Goal: Task Accomplishment & Management: Manage account settings

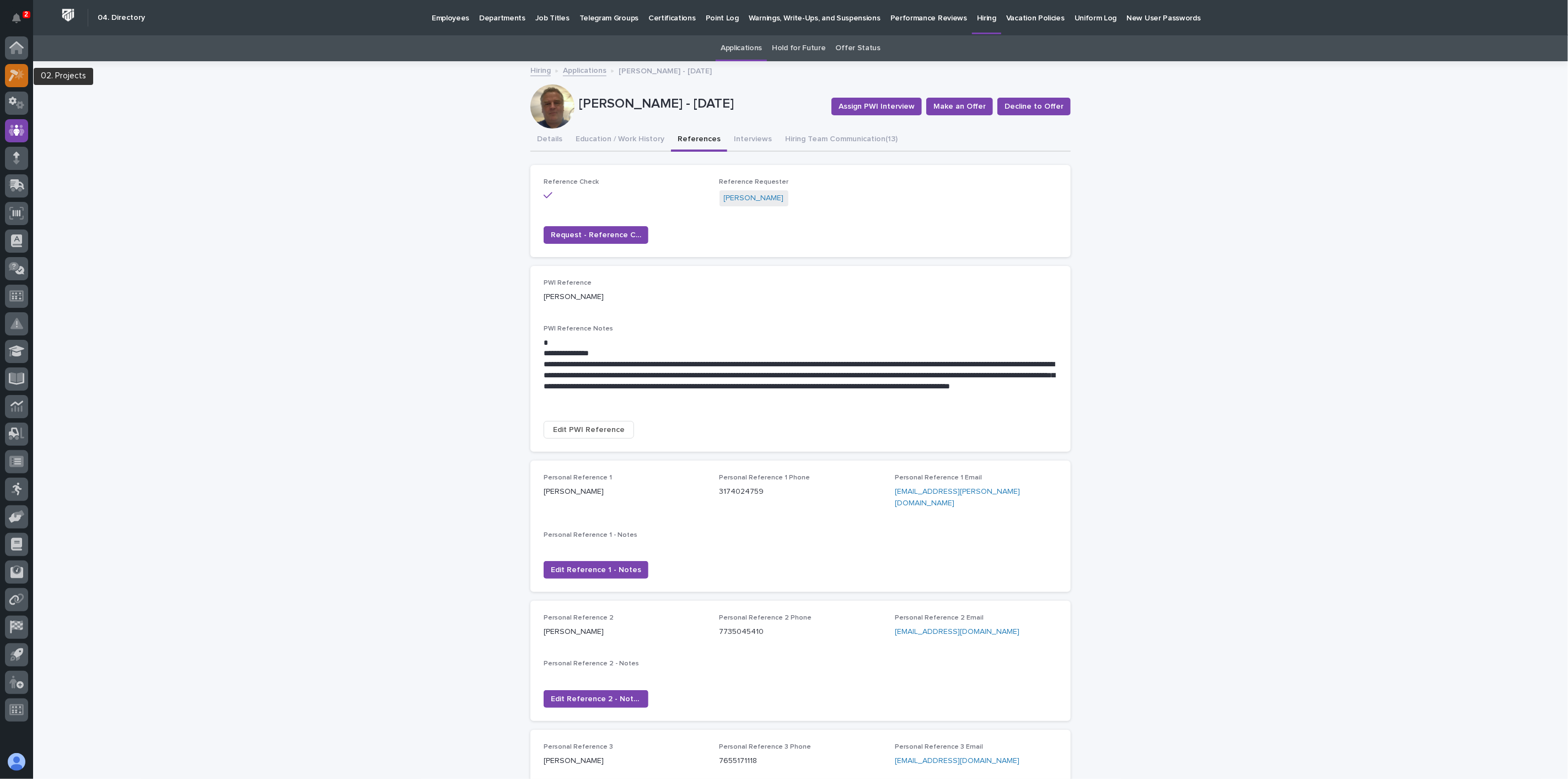
click at [12, 74] on icon at bounding box center [13, 75] width 10 height 12
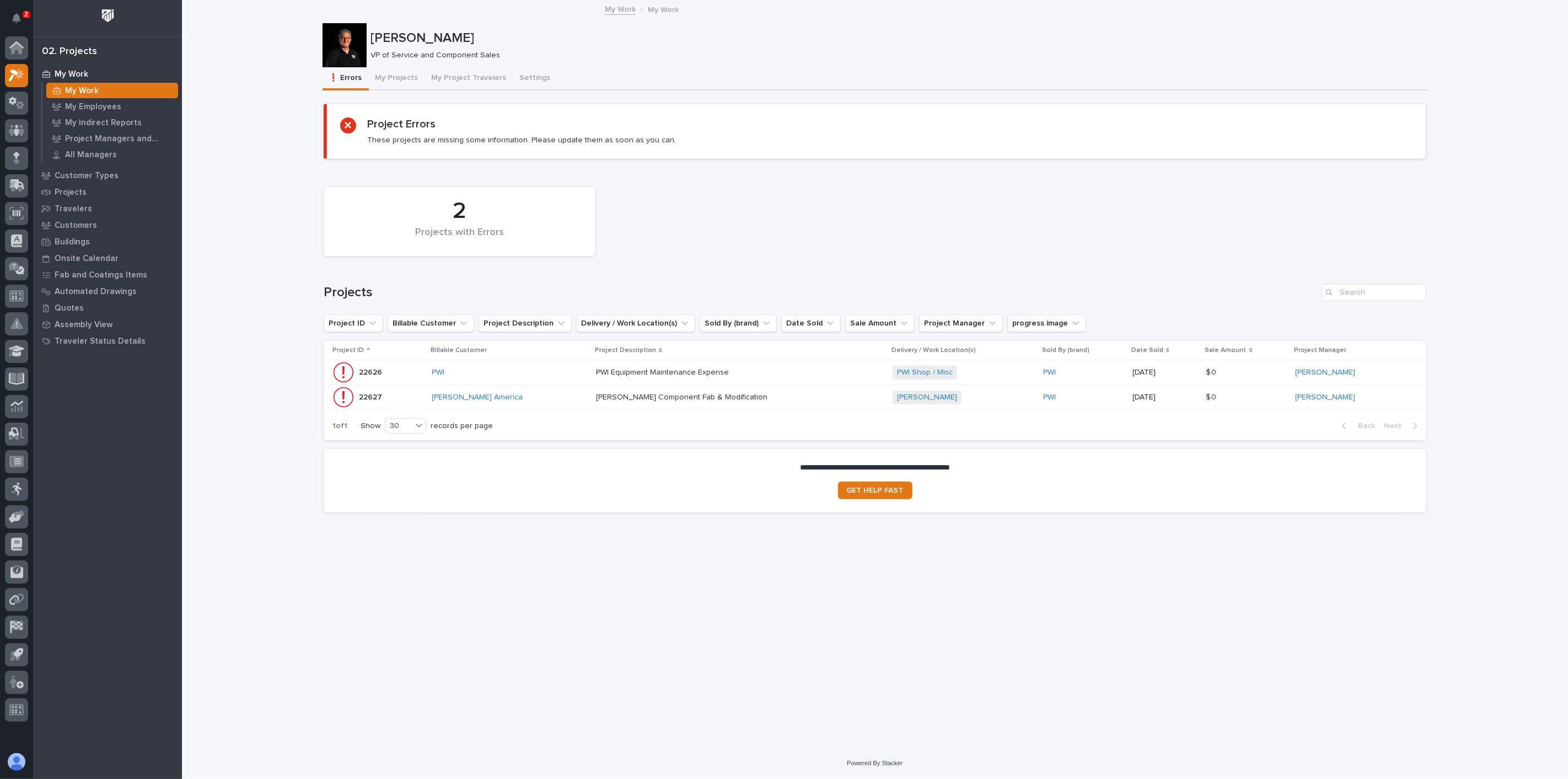
click at [78, 87] on p "My Work" at bounding box center [81, 90] width 33 height 10
click at [393, 77] on button "My Projects" at bounding box center [396, 79] width 56 height 23
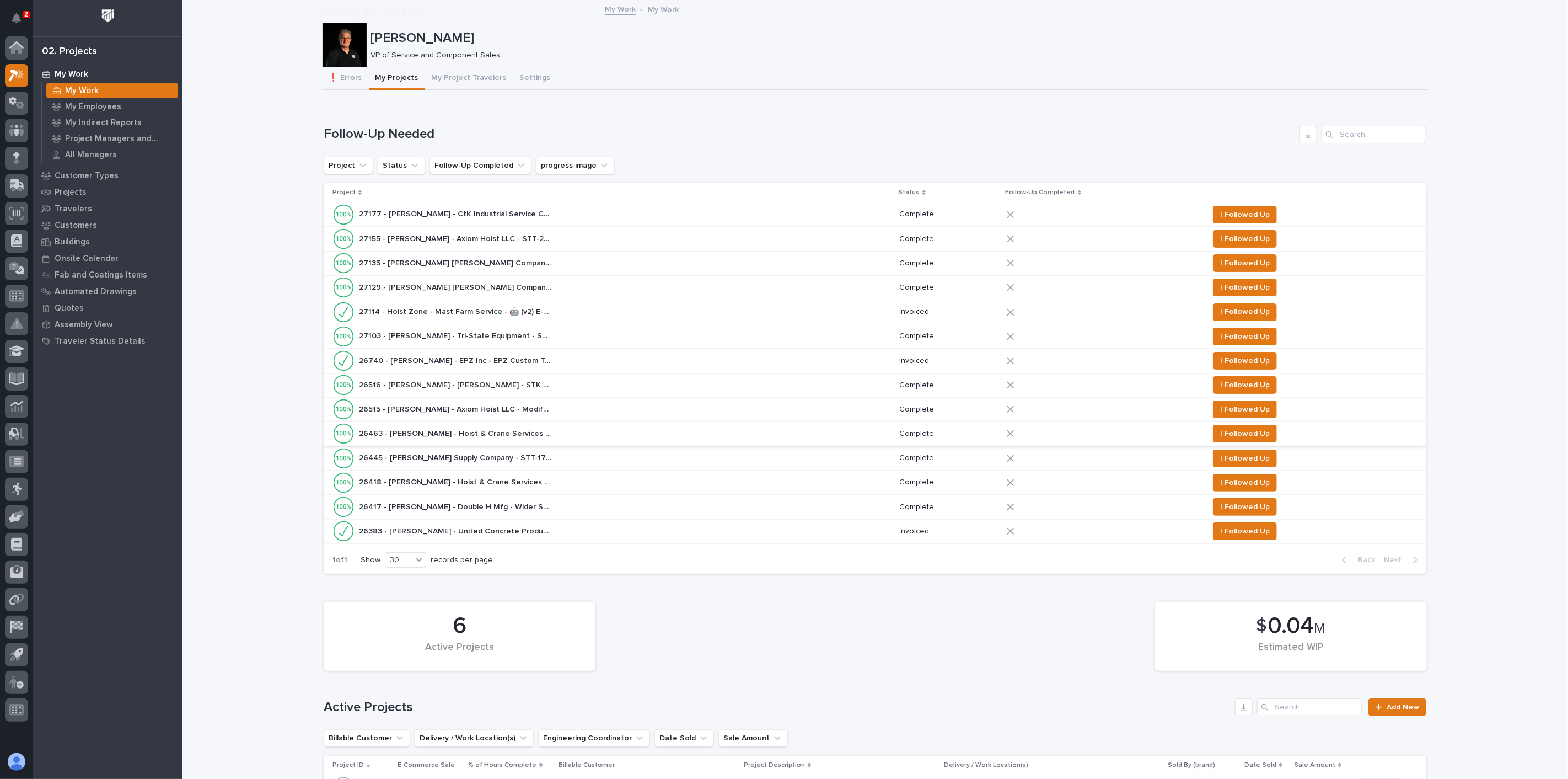
scroll to position [489, 0]
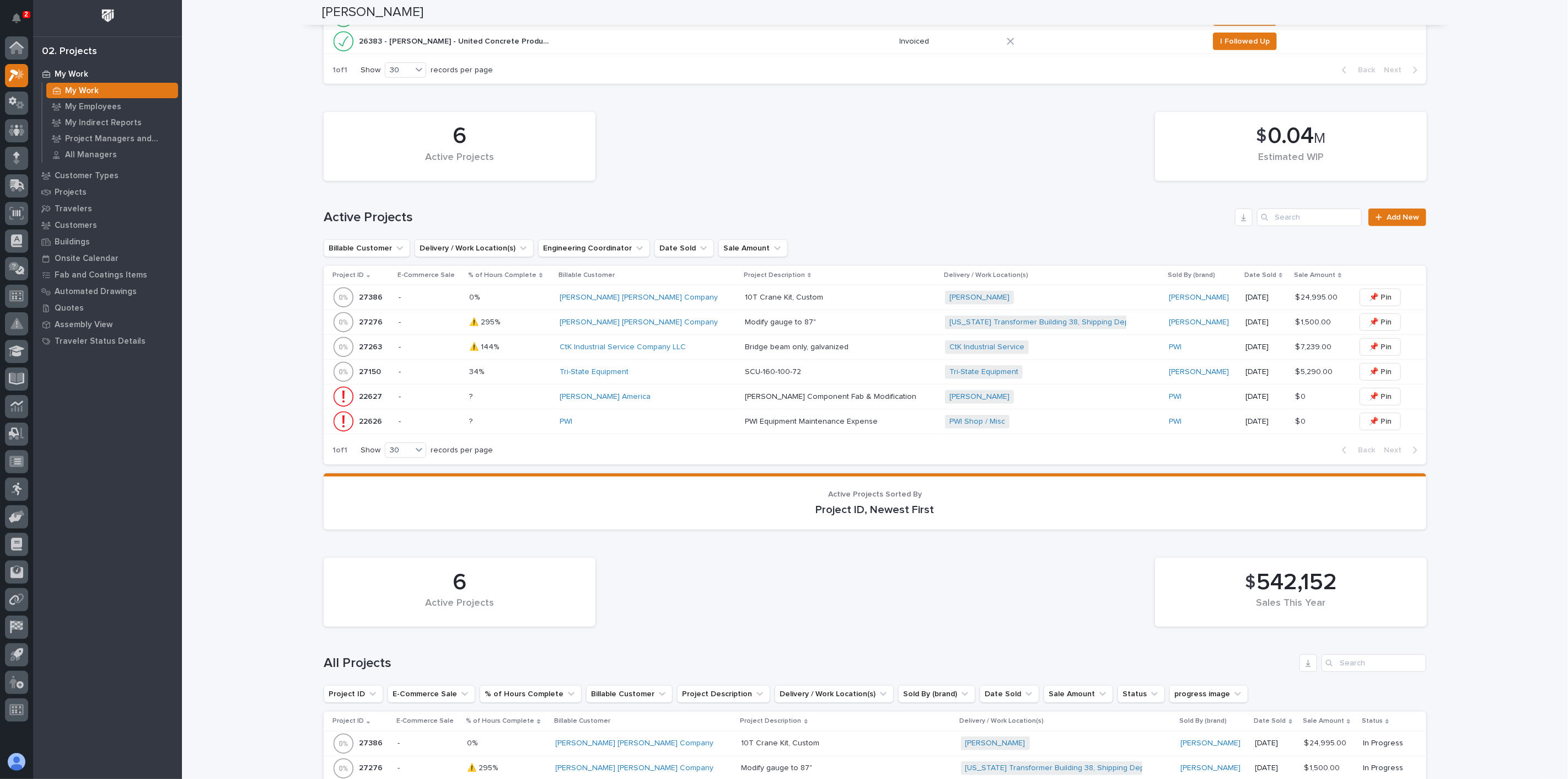
click at [759, 367] on p "SCU-160-100-72" at bounding box center [773, 370] width 58 height 11
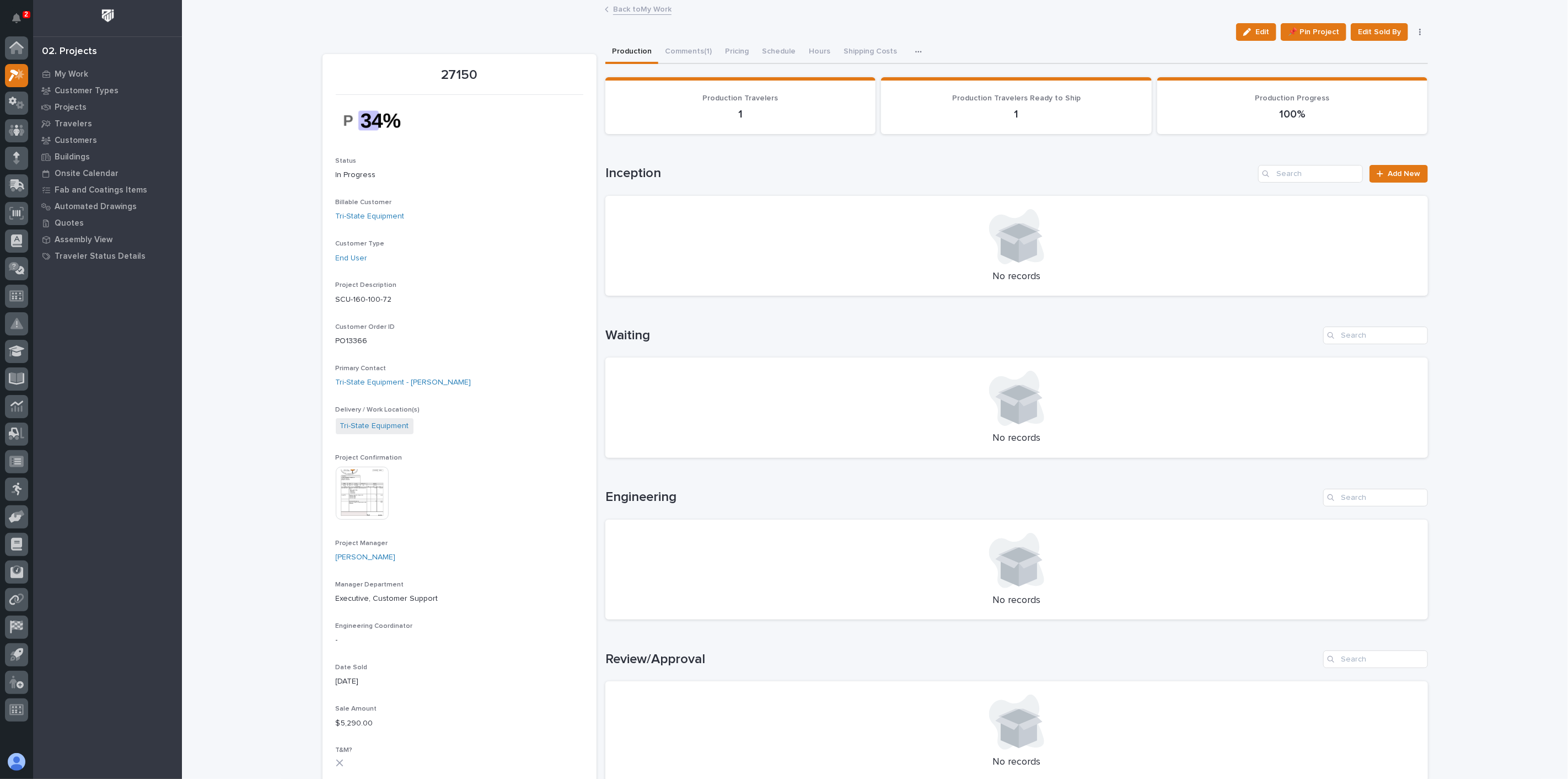
click at [357, 490] on img at bounding box center [363, 493] width 53 height 53
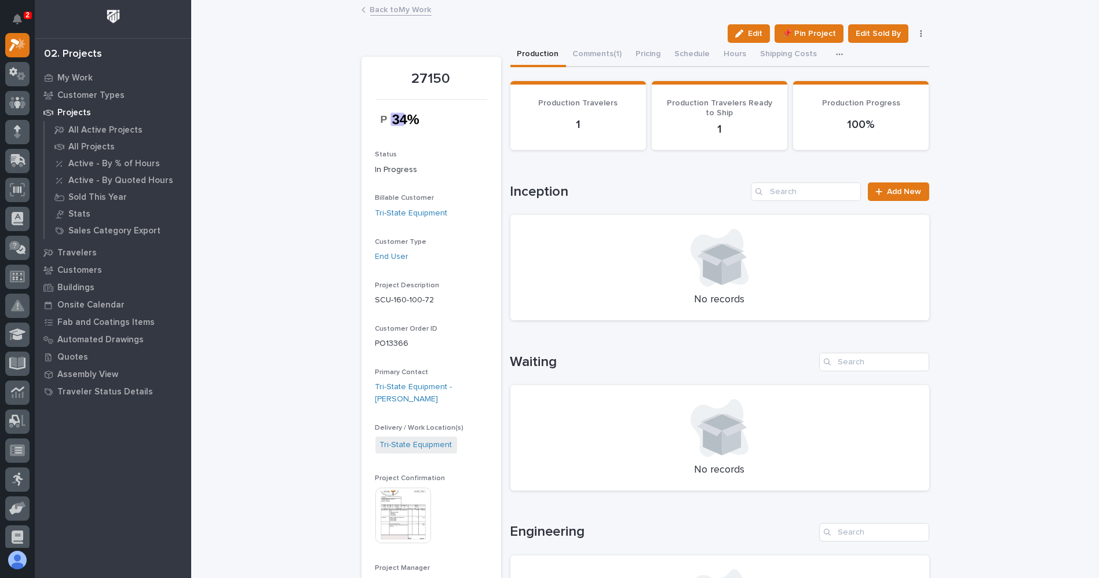
click at [378, 8] on link "Back to My Work" at bounding box center [400, 8] width 61 height 13
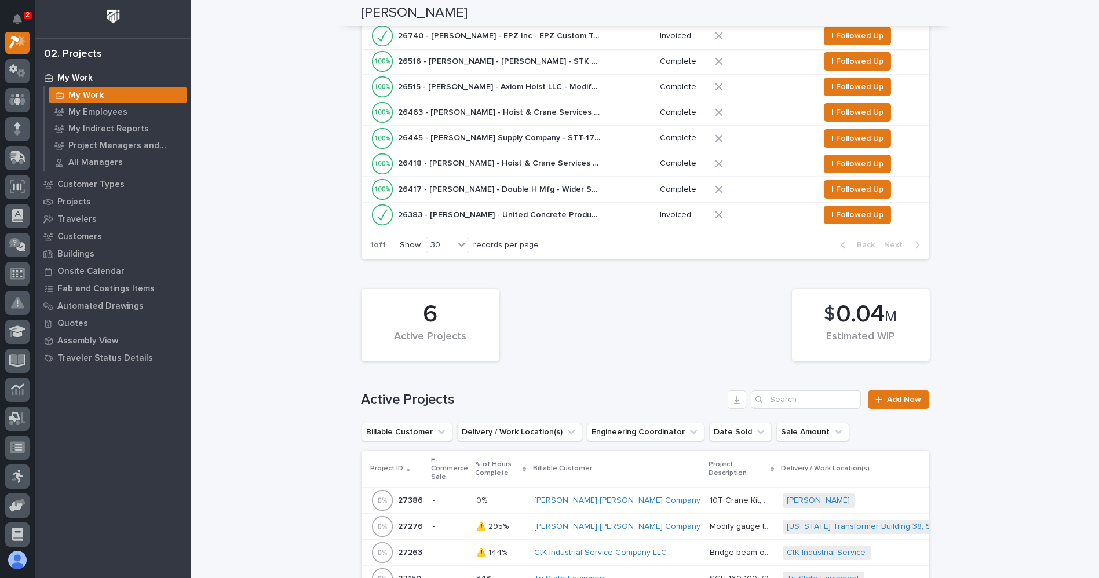
scroll to position [601, 0]
